Goal: Transaction & Acquisition: Download file/media

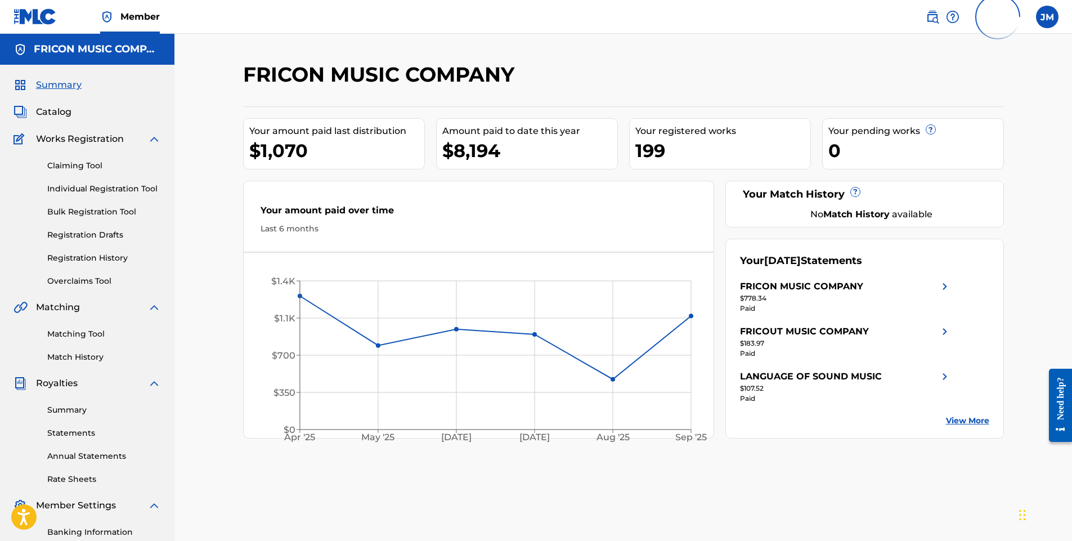
click at [959, 419] on link "View More" at bounding box center [967, 421] width 43 height 12
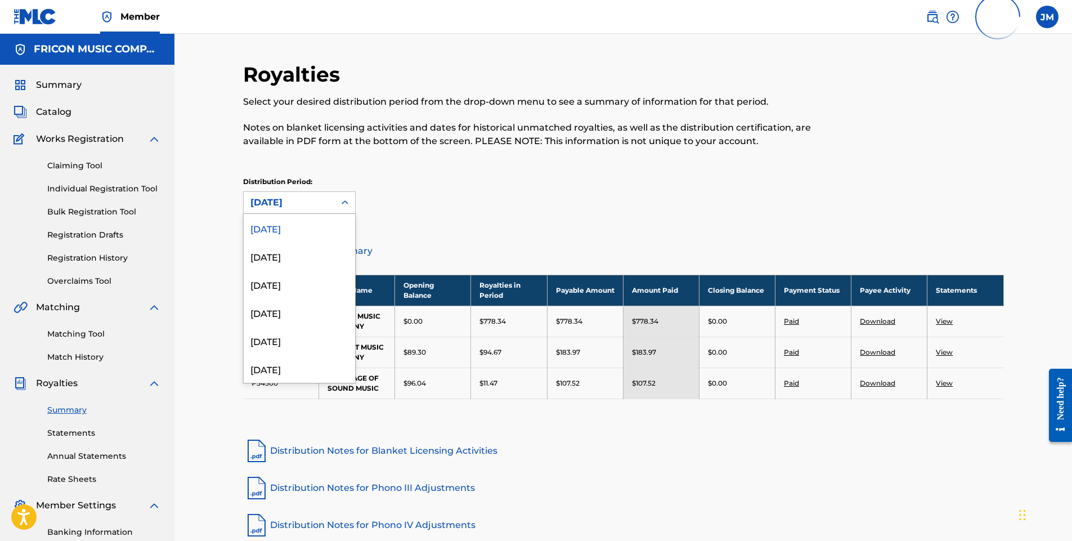
click at [345, 202] on icon at bounding box center [344, 202] width 11 height 11
click at [282, 284] on div "[DATE]" at bounding box center [299, 284] width 111 height 28
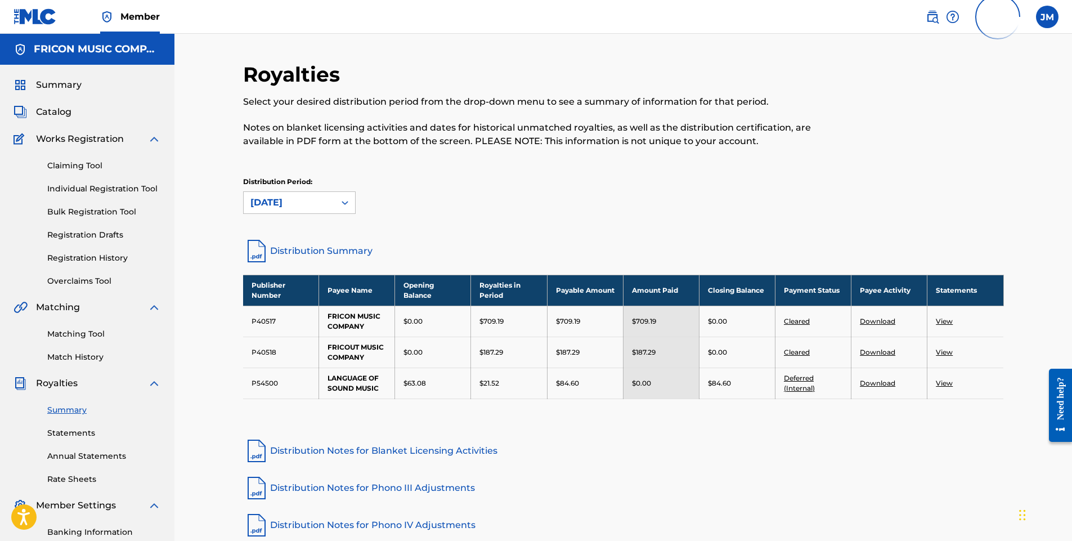
click at [876, 319] on link "Download" at bounding box center [877, 321] width 35 height 8
click at [76, 435] on link "Statements" at bounding box center [104, 433] width 114 height 12
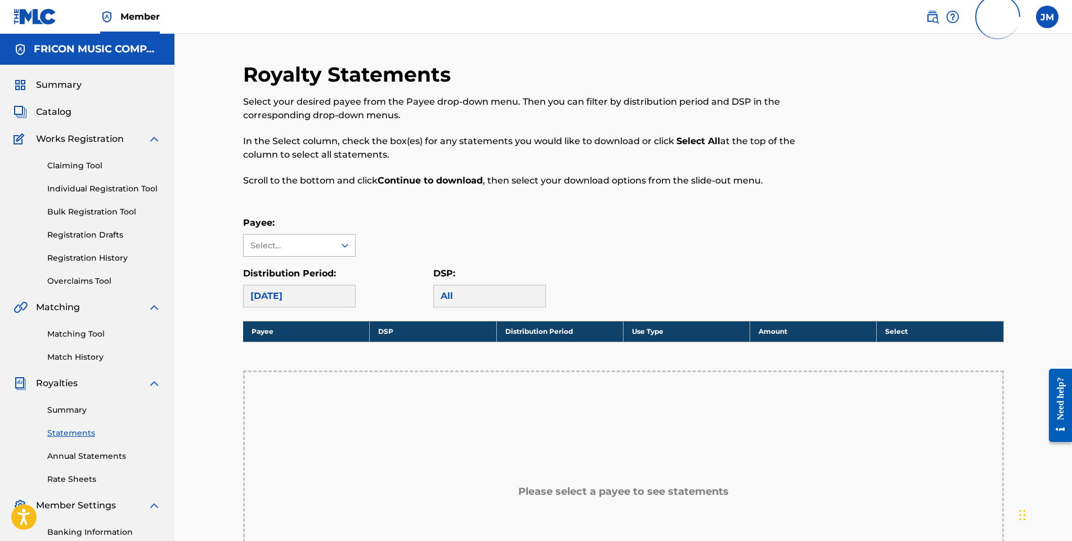
click at [348, 247] on icon at bounding box center [344, 245] width 11 height 11
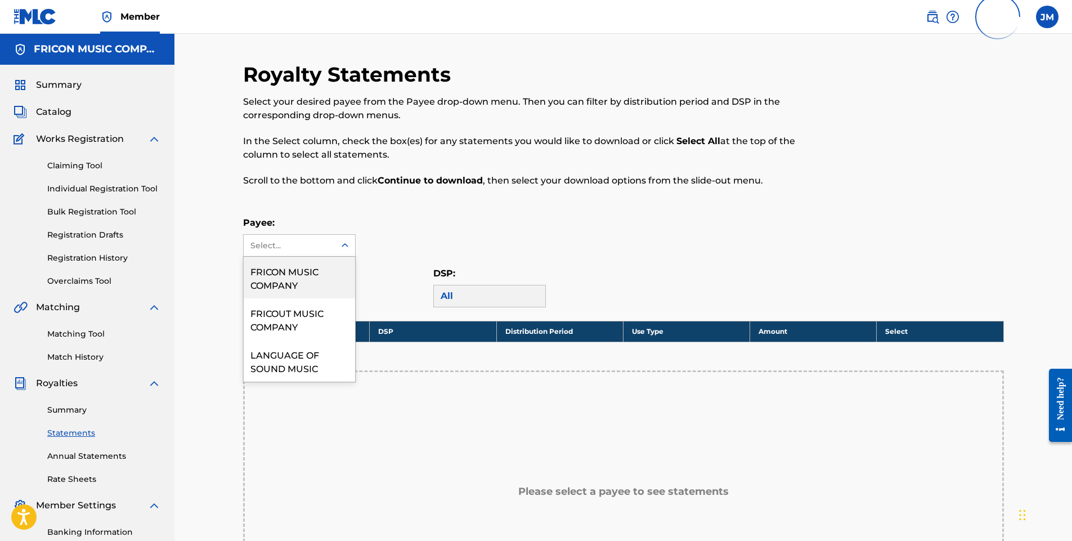
click at [305, 275] on div "FRICON MUSIC COMPANY" at bounding box center [299, 278] width 111 height 42
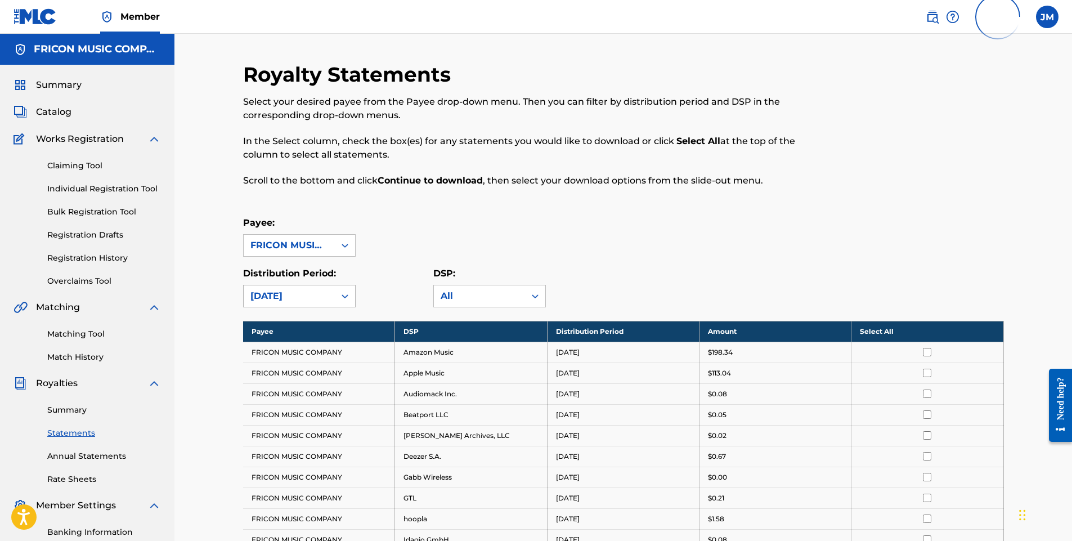
click at [341, 294] on icon at bounding box center [344, 295] width 11 height 11
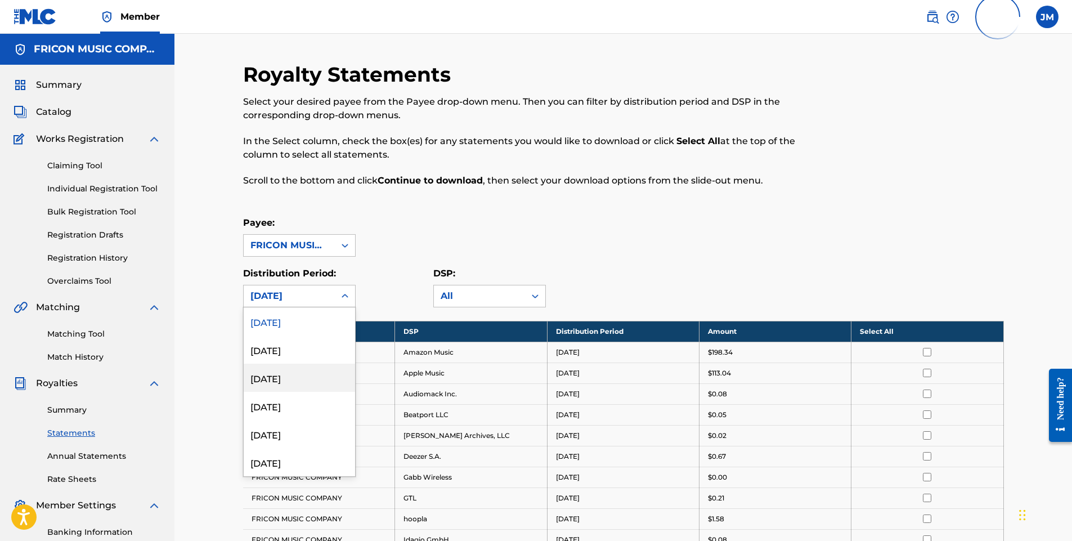
click at [287, 375] on div "[DATE]" at bounding box center [299, 378] width 111 height 28
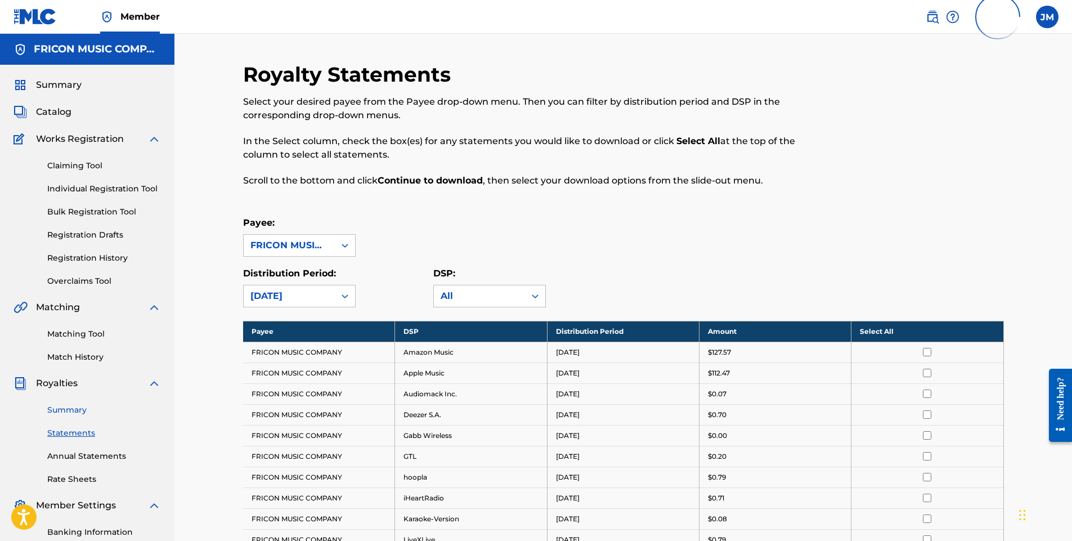
click at [60, 411] on link "Summary" at bounding box center [104, 410] width 114 height 12
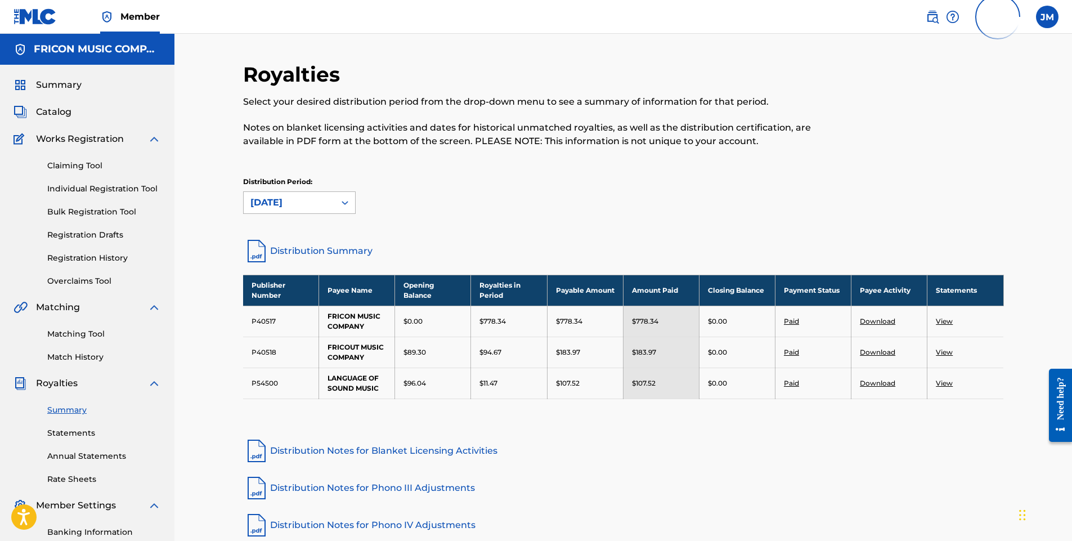
click at [341, 202] on icon at bounding box center [344, 202] width 11 height 11
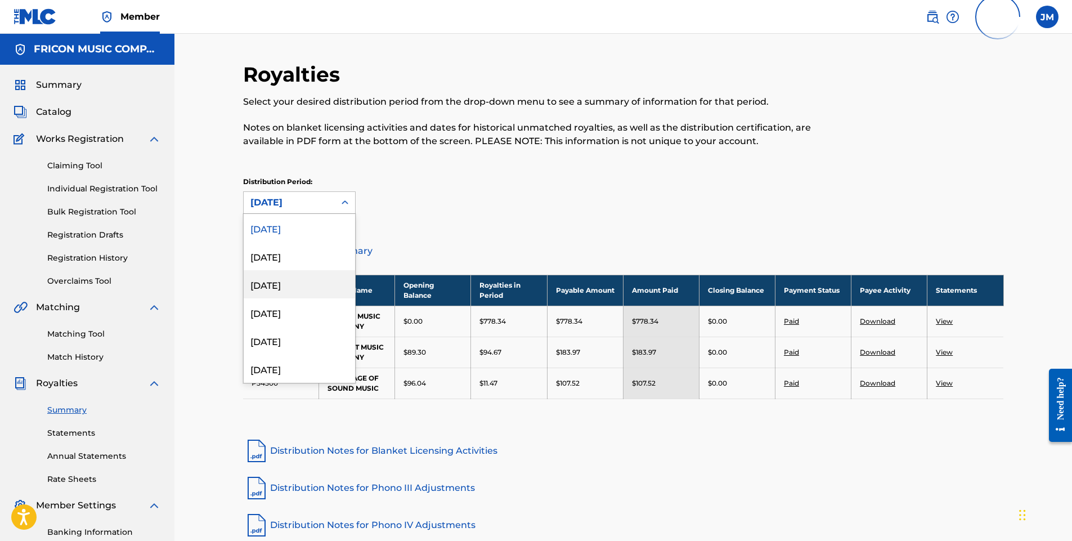
click at [278, 284] on div "[DATE]" at bounding box center [299, 284] width 111 height 28
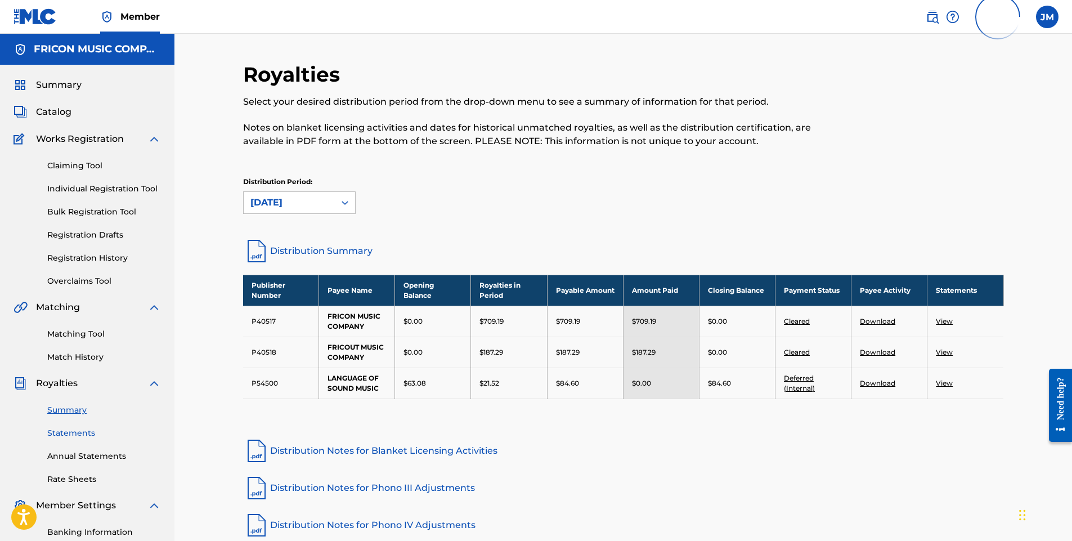
click at [65, 430] on link "Statements" at bounding box center [104, 433] width 114 height 12
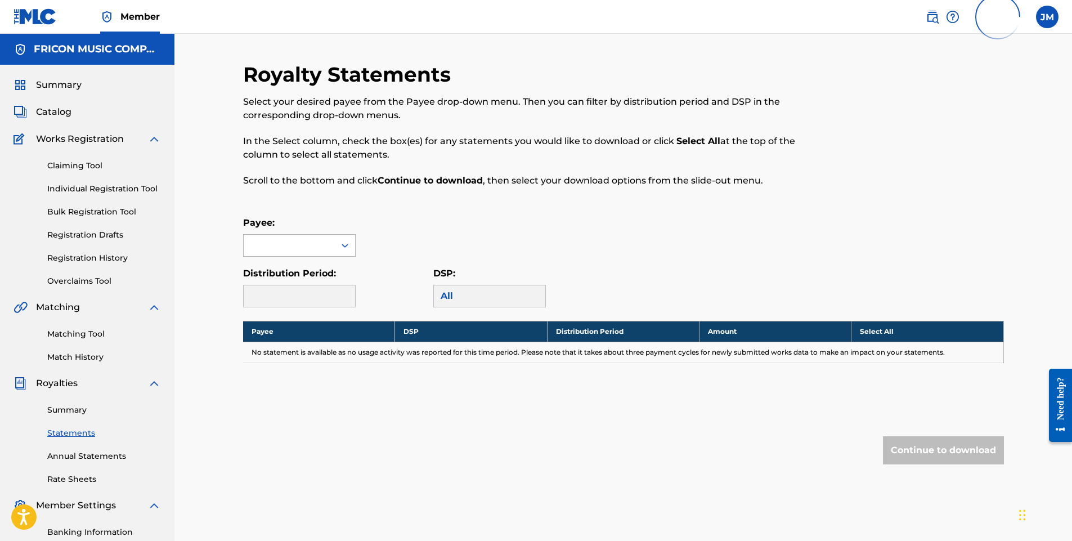
click at [343, 241] on icon at bounding box center [344, 245] width 11 height 11
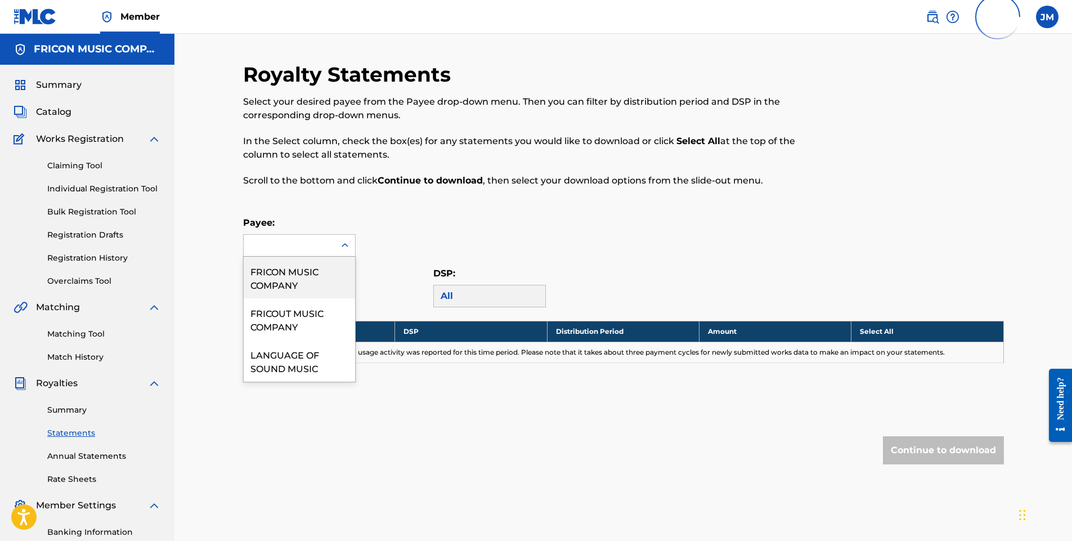
click at [310, 275] on div "FRICON MUSIC COMPANY" at bounding box center [299, 278] width 111 height 42
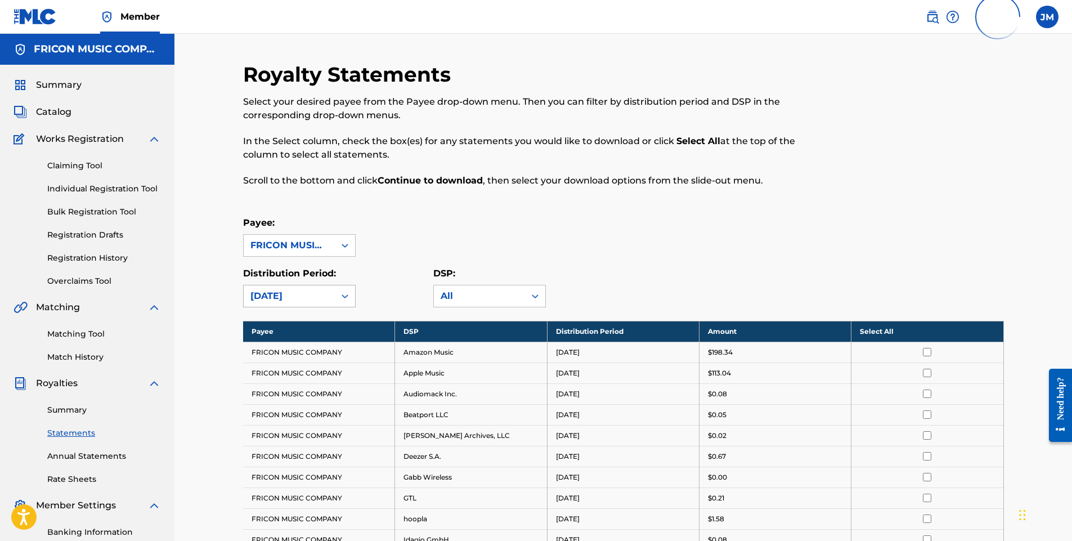
click at [344, 293] on icon at bounding box center [344, 295] width 11 height 11
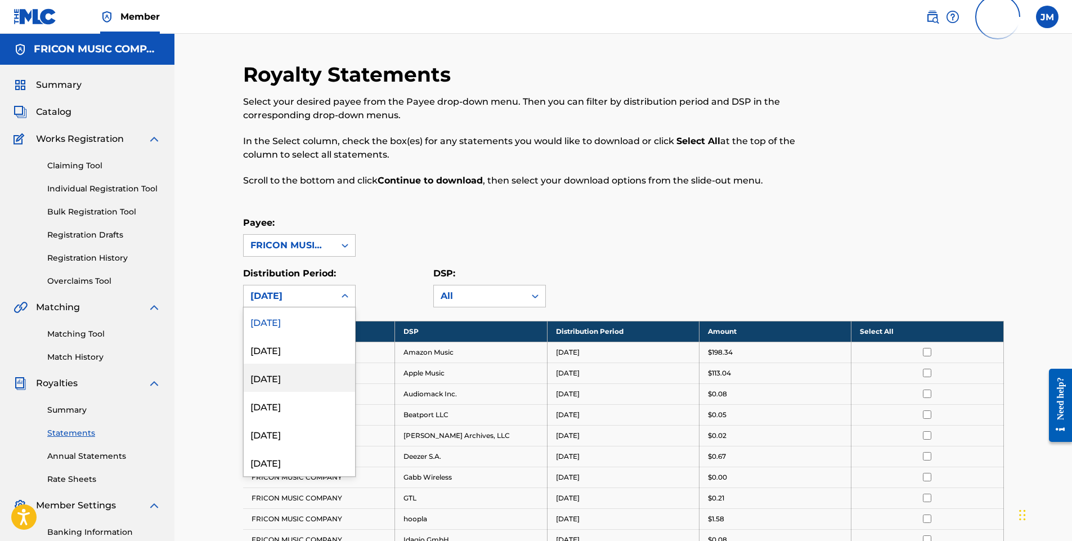
click at [292, 374] on div "[DATE]" at bounding box center [299, 378] width 111 height 28
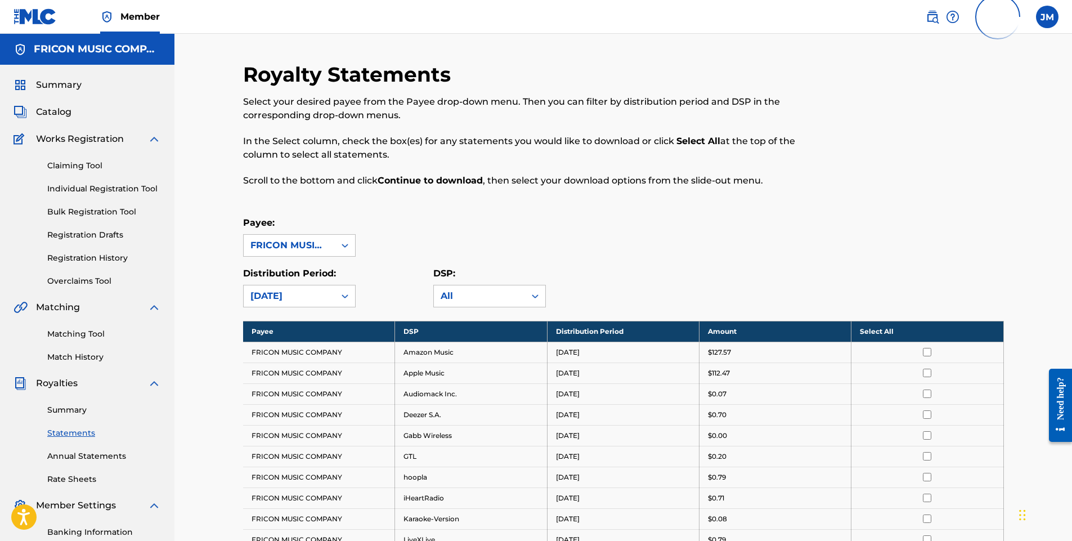
click at [905, 328] on th "Select All" at bounding box center [928, 331] width 152 height 21
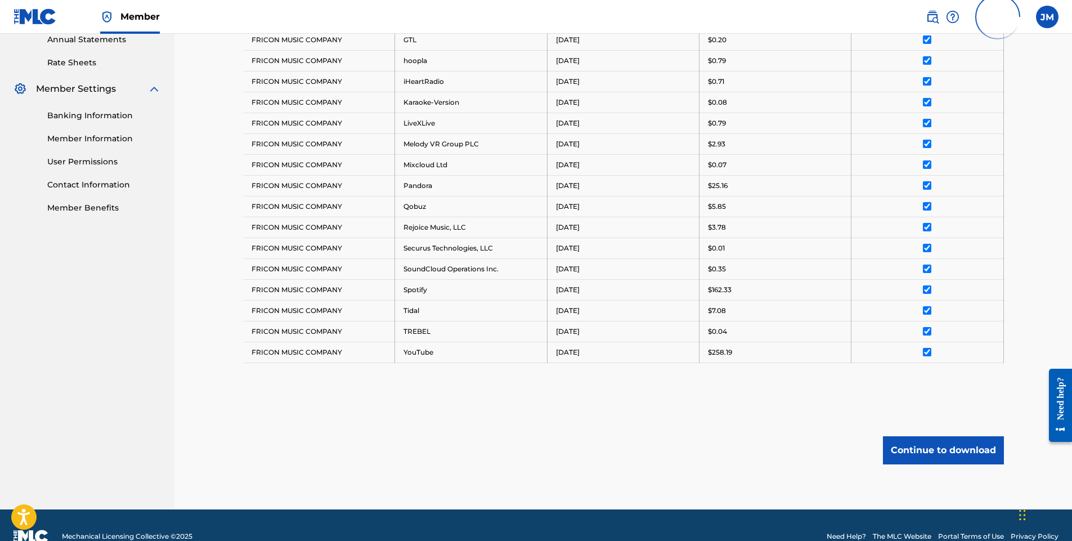
scroll to position [439, 0]
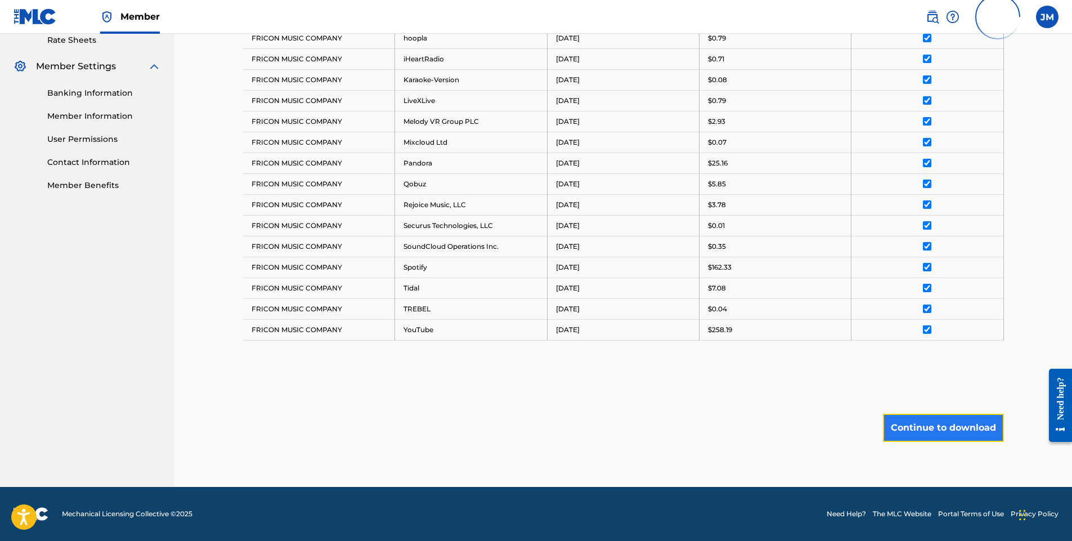
click at [945, 426] on button "Continue to download" at bounding box center [943, 428] width 121 height 28
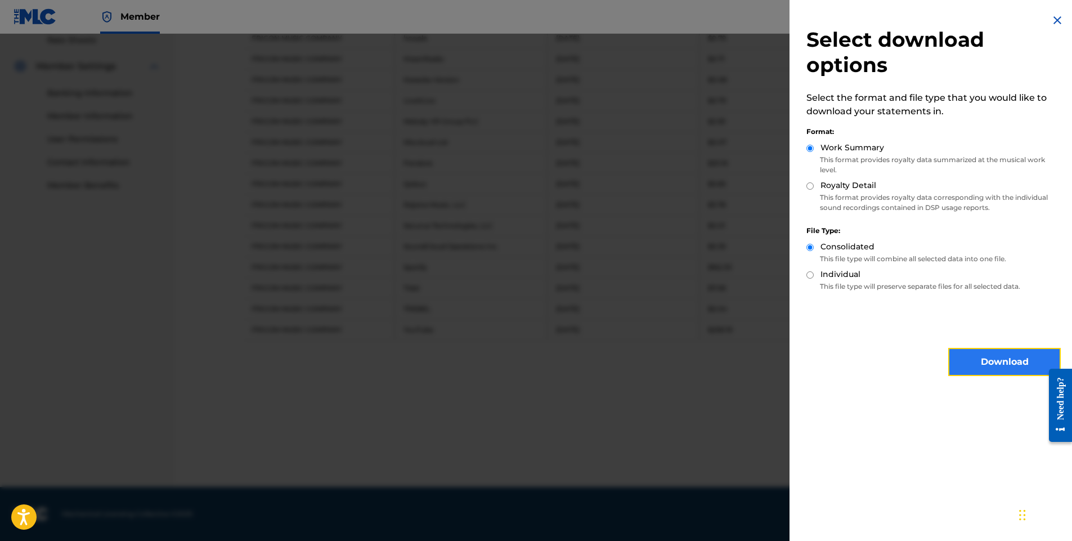
click at [979, 362] on button "Download" at bounding box center [1005, 362] width 113 height 28
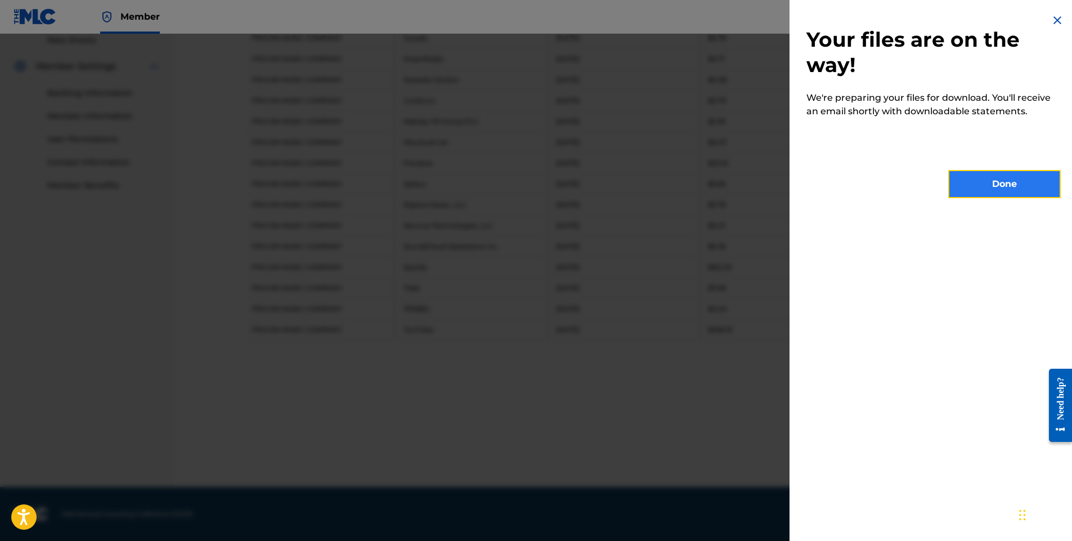
click at [966, 176] on button "Done" at bounding box center [1005, 184] width 113 height 28
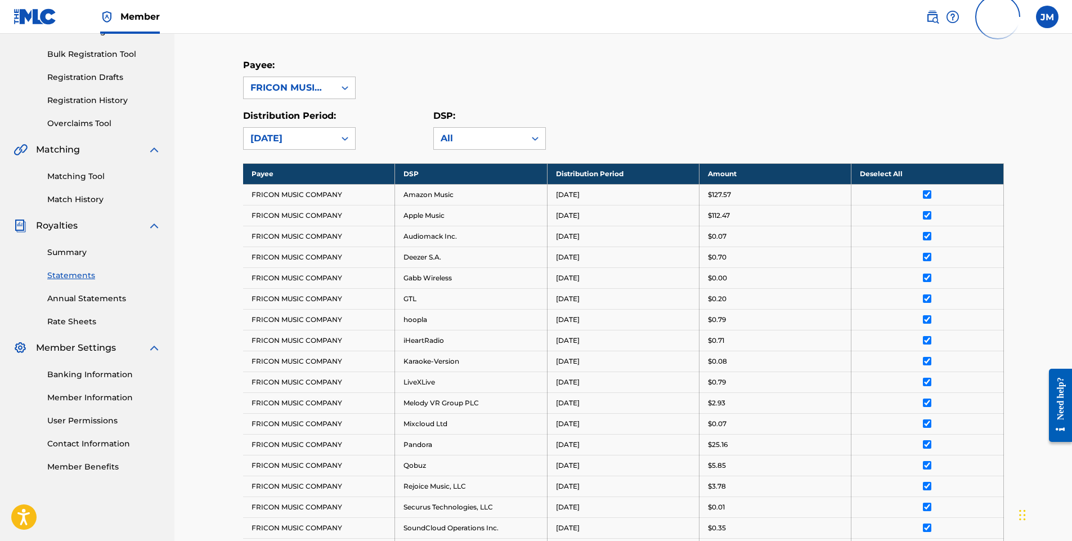
scroll to position [0, 0]
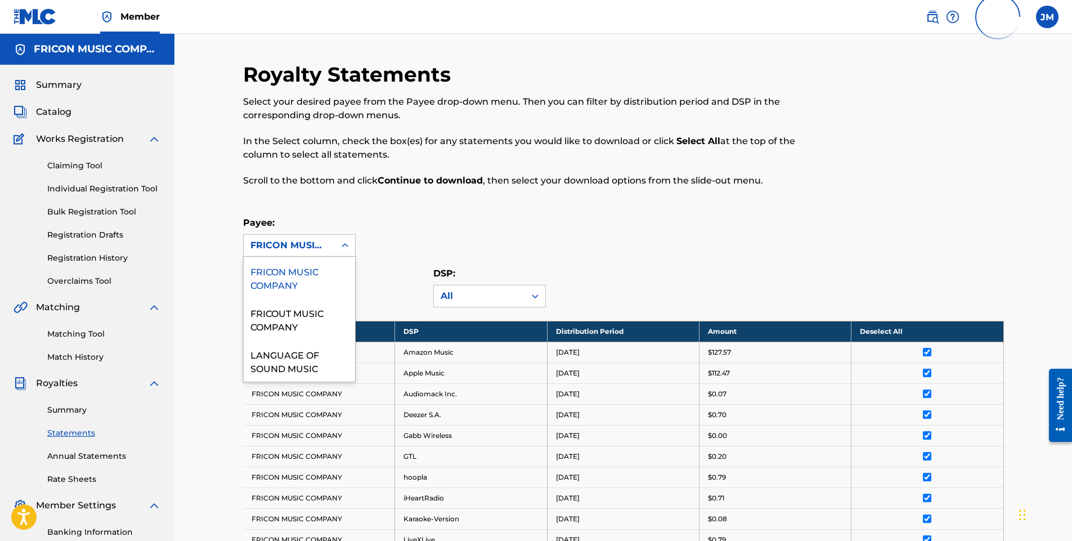
click at [350, 245] on icon at bounding box center [344, 245] width 11 height 11
click at [301, 317] on div "FRICOUT MUSIC COMPANY" at bounding box center [299, 319] width 111 height 42
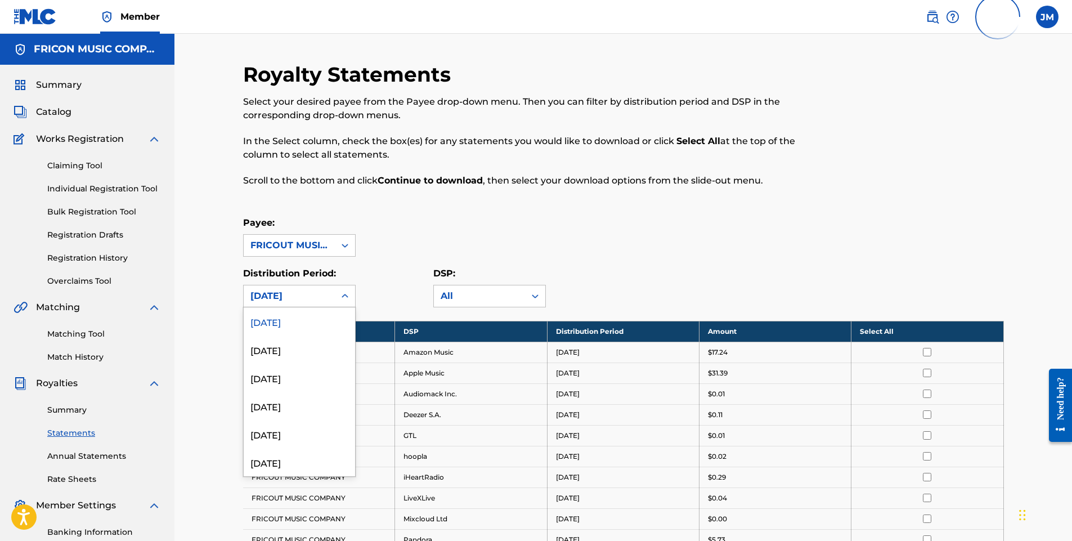
click at [344, 296] on icon at bounding box center [345, 296] width 7 height 4
click at [296, 373] on div "[DATE]" at bounding box center [299, 378] width 111 height 28
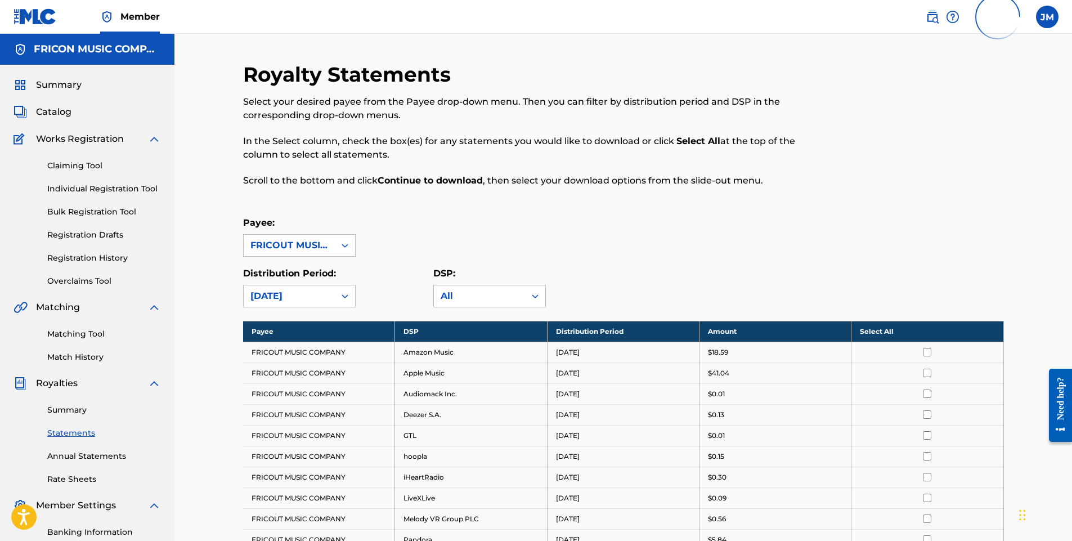
click at [934, 334] on th "Select All" at bounding box center [928, 331] width 152 height 21
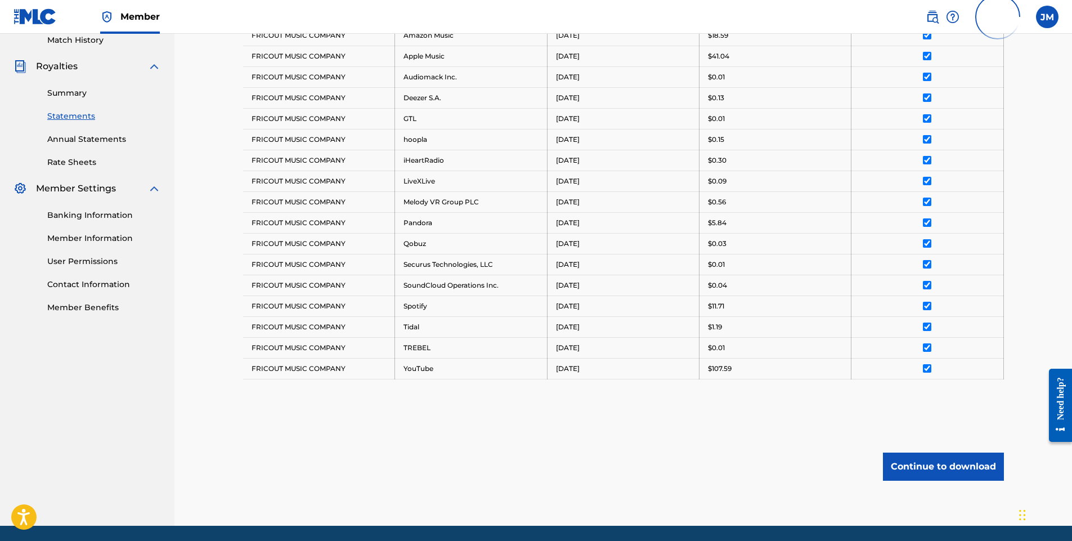
scroll to position [356, 0]
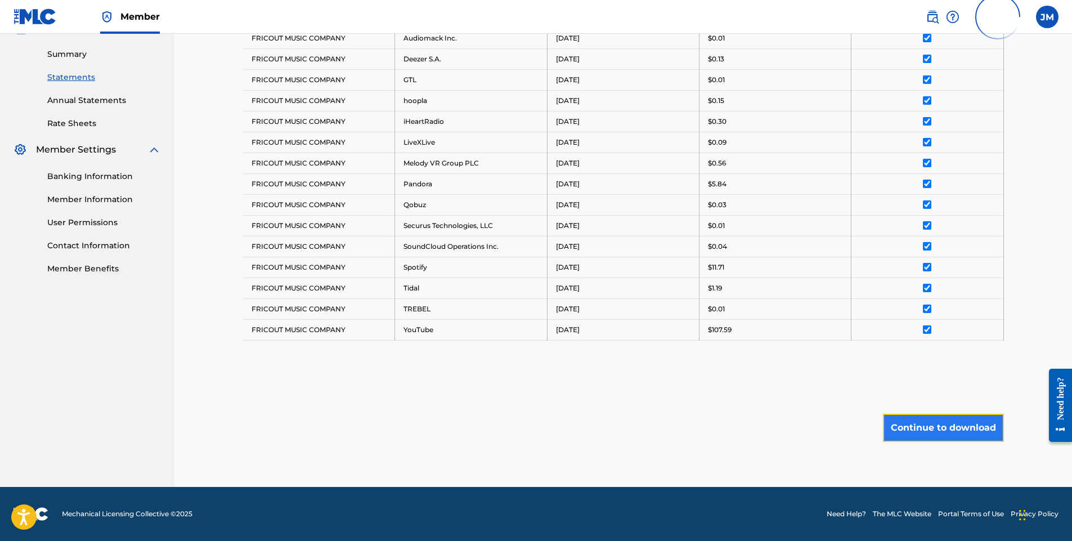
click at [911, 429] on button "Continue to download" at bounding box center [943, 428] width 121 height 28
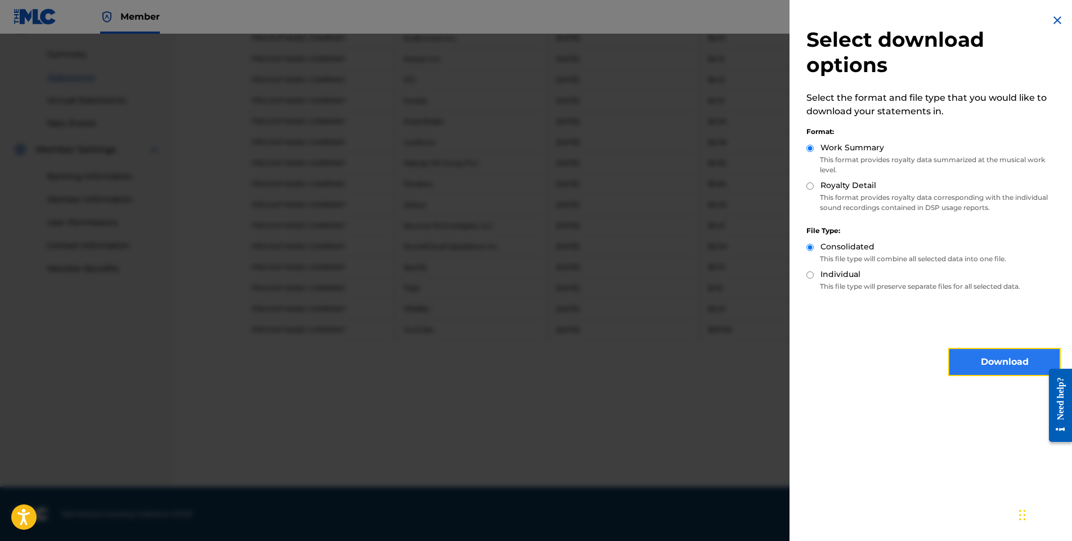
click at [1008, 365] on button "Download" at bounding box center [1005, 362] width 113 height 28
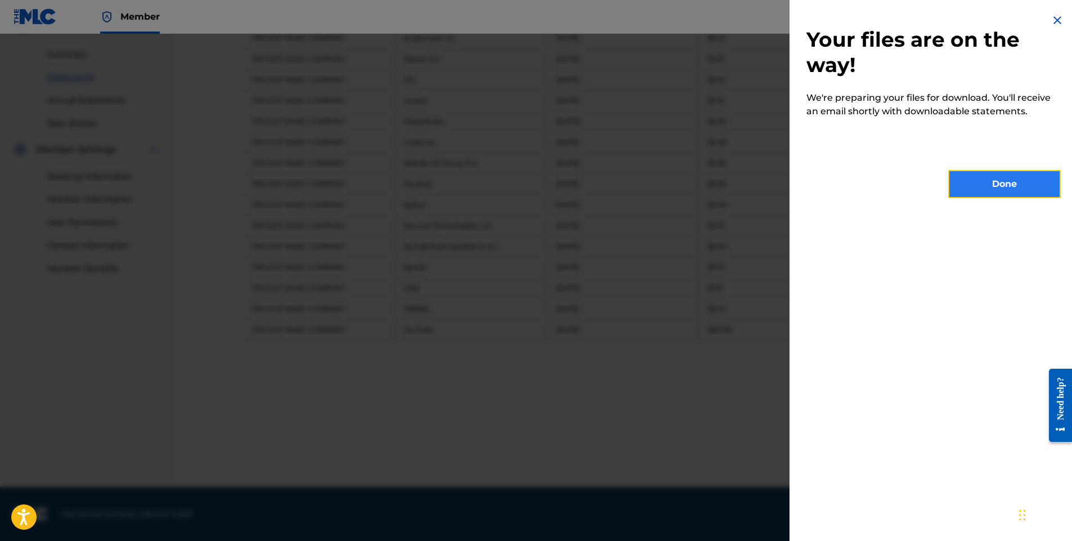
click at [969, 188] on button "Done" at bounding box center [1005, 184] width 113 height 28
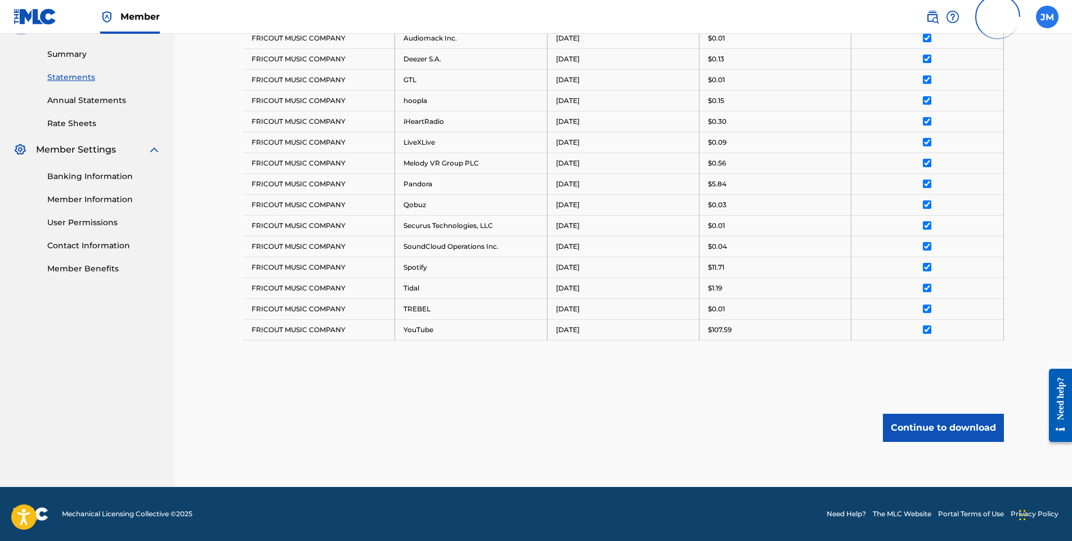
click at [1046, 24] on label at bounding box center [1047, 17] width 23 height 23
click at [1048, 17] on input "[PERSON_NAME] [PERSON_NAME] [EMAIL_ADDRESS][DOMAIN_NAME] Profile Log out" at bounding box center [1048, 17] width 0 height 0
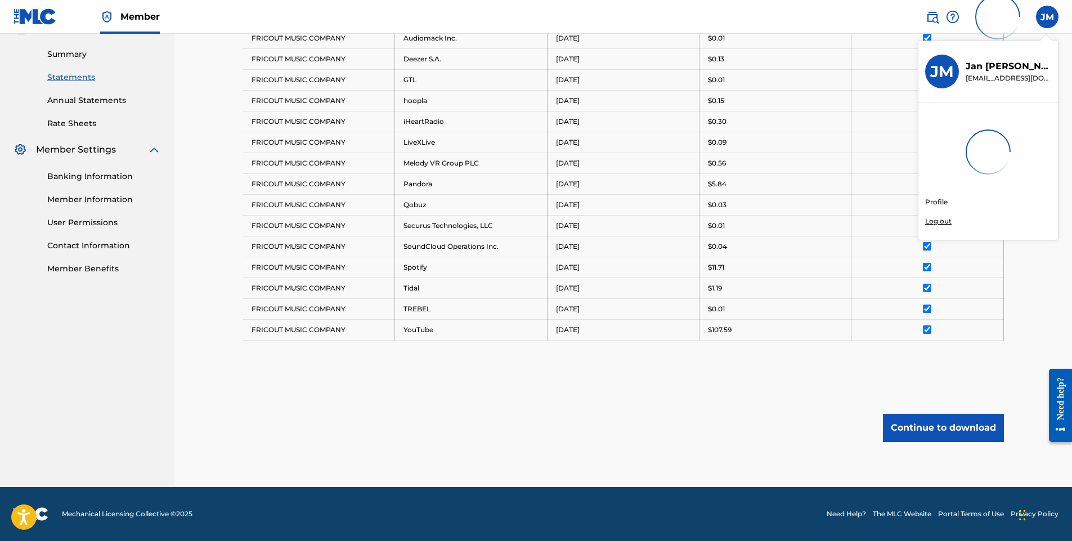
click at [941, 222] on p "Log out" at bounding box center [938, 221] width 26 height 10
click at [1048, 17] on input "[PERSON_NAME] [PERSON_NAME] [EMAIL_ADDRESS][DOMAIN_NAME] Profile Log out" at bounding box center [1048, 17] width 0 height 0
